Goal: Transaction & Acquisition: Subscribe to service/newsletter

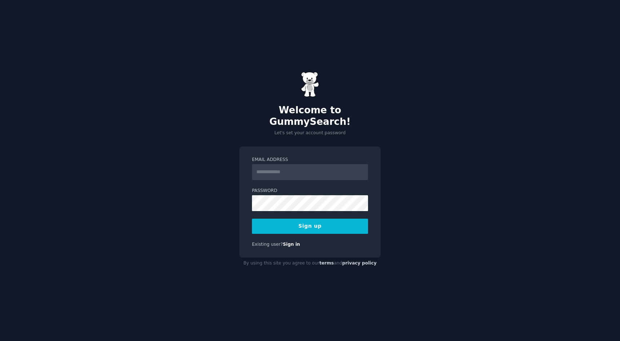
click at [306, 164] on input "Email Address" at bounding box center [310, 172] width 116 height 16
type input "**********"
click at [336, 223] on button "Sign up" at bounding box center [310, 226] width 116 height 15
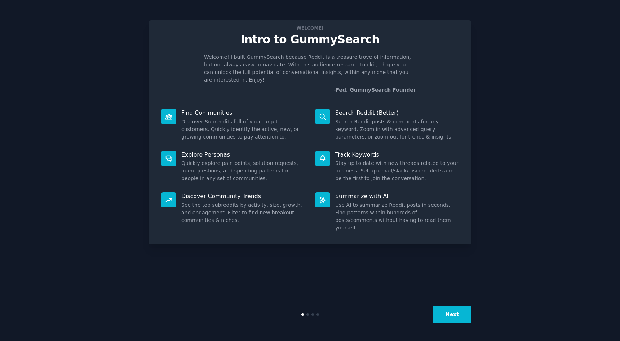
click at [444, 311] on button "Next" at bounding box center [452, 315] width 39 height 18
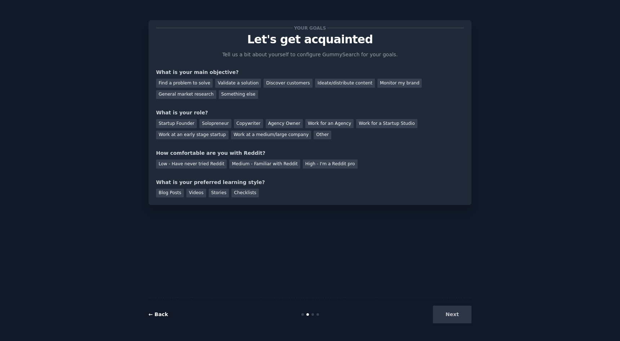
click at [162, 316] on link "← Back" at bounding box center [158, 314] width 19 height 6
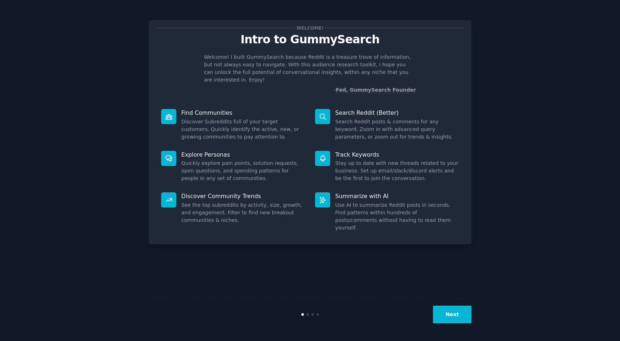
click at [439, 318] on button "Next" at bounding box center [452, 315] width 39 height 18
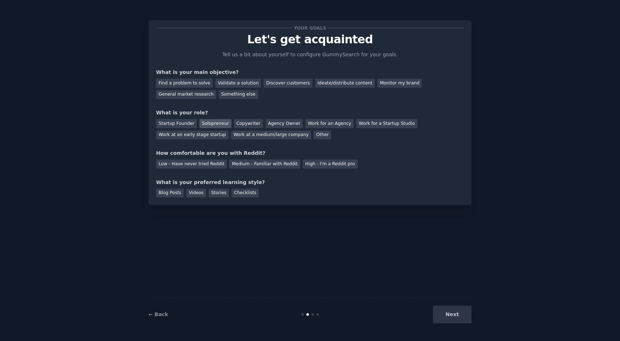
click at [204, 123] on div "Solopreneur" at bounding box center [215, 123] width 32 height 9
click at [199, 164] on div "Low - Have never tried Reddit" at bounding box center [191, 163] width 71 height 9
click at [189, 84] on div "Find a problem to solve" at bounding box center [184, 83] width 57 height 9
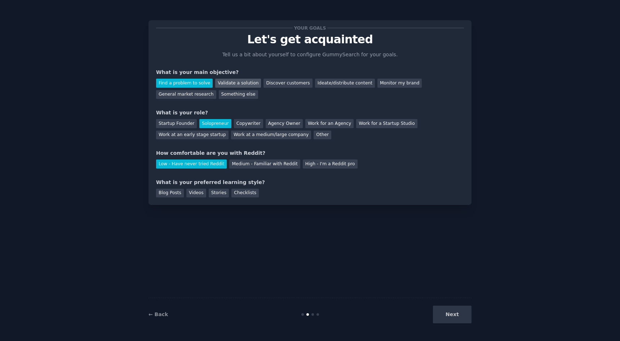
click at [229, 80] on div "Validate a solution" at bounding box center [238, 83] width 46 height 9
click at [193, 80] on div "Find a problem to solve" at bounding box center [184, 83] width 57 height 9
click at [443, 312] on div "Next" at bounding box center [418, 315] width 108 height 18
click at [179, 193] on div "Blog Posts" at bounding box center [170, 193] width 28 height 9
click at [450, 307] on button "Next" at bounding box center [452, 315] width 39 height 18
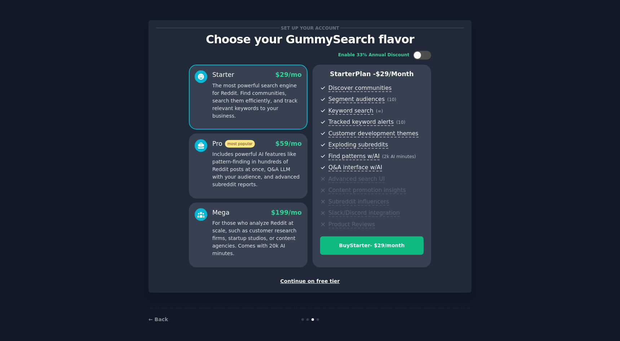
click at [327, 284] on div "Continue on free tier" at bounding box center [310, 281] width 308 height 8
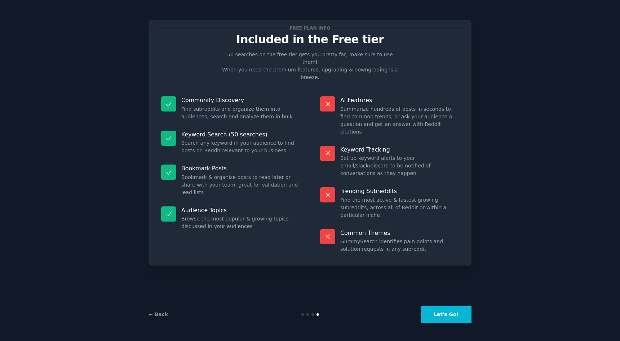
click at [429, 316] on button "Let's Go!" at bounding box center [446, 315] width 50 height 18
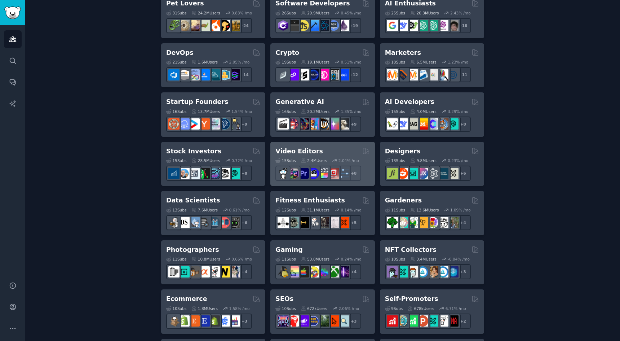
scroll to position [108, 0]
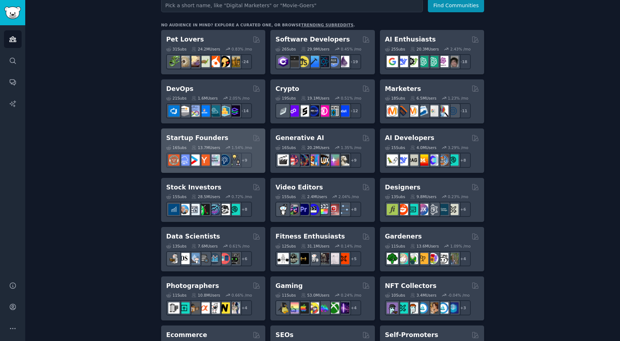
click at [210, 136] on h2 "Startup Founders" at bounding box center [197, 137] width 62 height 9
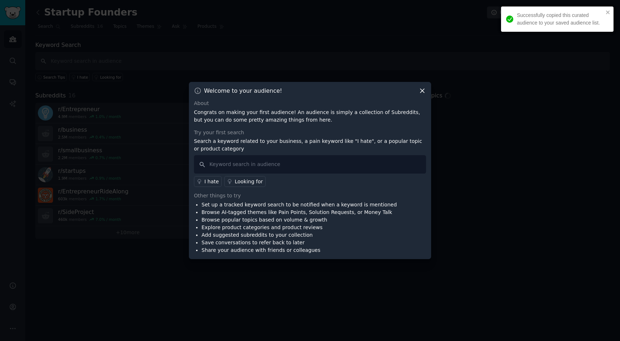
click at [419, 91] on icon at bounding box center [423, 91] width 8 height 8
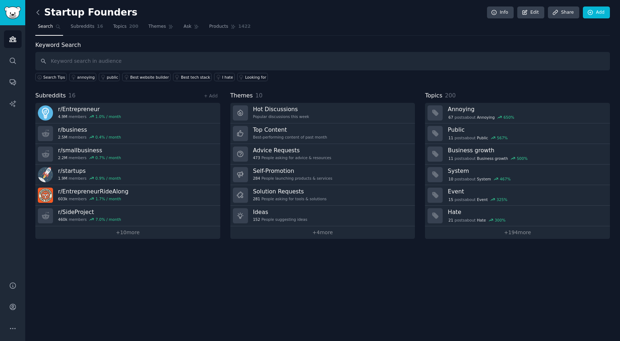
click at [38, 12] on icon at bounding box center [38, 13] width 8 height 8
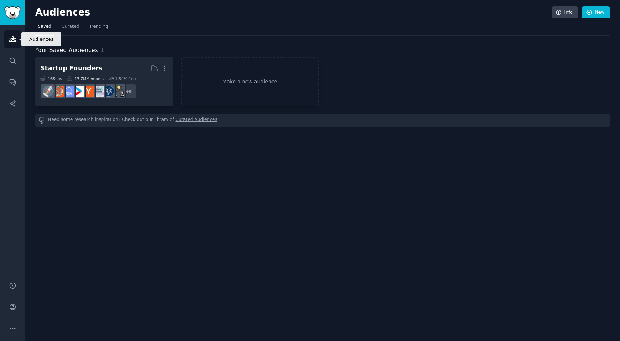
click at [16, 39] on icon "Sidebar" at bounding box center [13, 39] width 8 height 8
click at [96, 27] on span "Trending" at bounding box center [98, 26] width 19 height 6
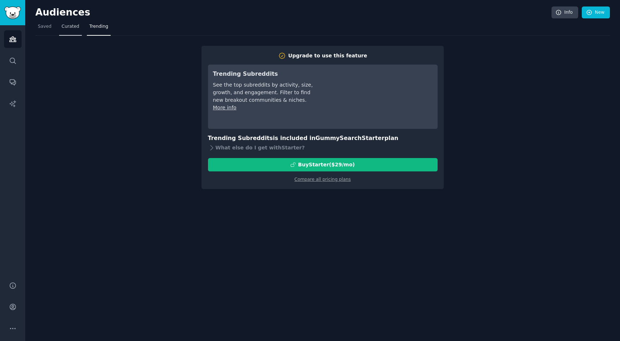
click at [64, 25] on span "Curated" at bounding box center [71, 26] width 18 height 6
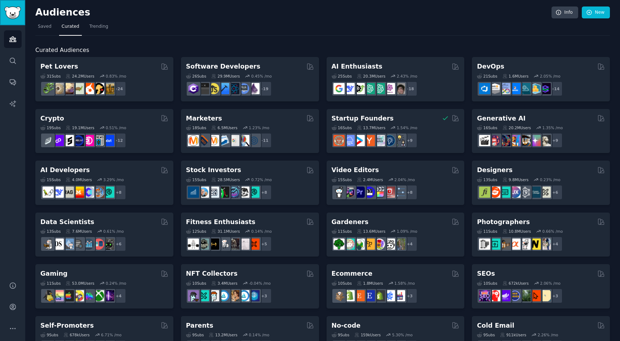
click at [11, 10] on img "Sidebar" at bounding box center [12, 12] width 17 height 13
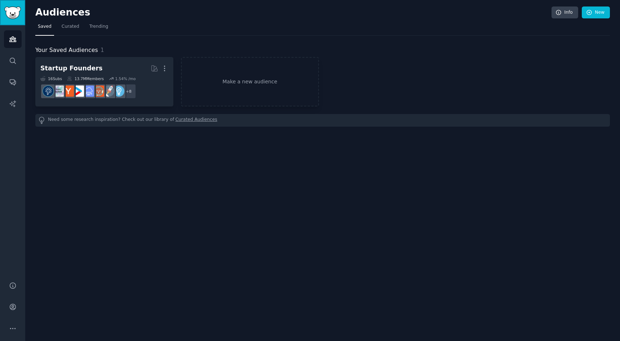
click at [11, 10] on img "Sidebar" at bounding box center [12, 12] width 17 height 13
click at [13, 37] on icon "Sidebar" at bounding box center [12, 39] width 6 height 5
click at [43, 26] on span "Saved" at bounding box center [45, 26] width 14 height 6
click at [79, 31] on nav "Saved Curated Trending" at bounding box center [322, 28] width 575 height 15
click at [71, 28] on span "Curated" at bounding box center [71, 26] width 18 height 6
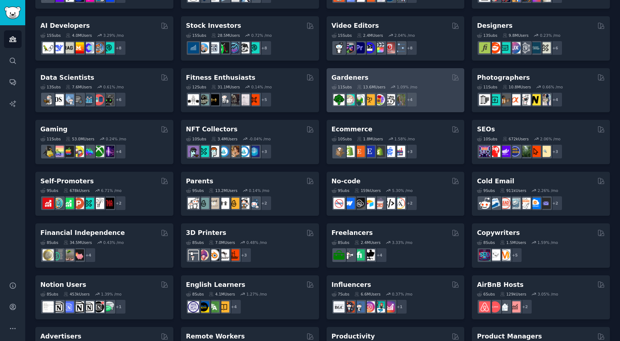
scroll to position [236, 0]
